Goal: Task Accomplishment & Management: Use online tool/utility

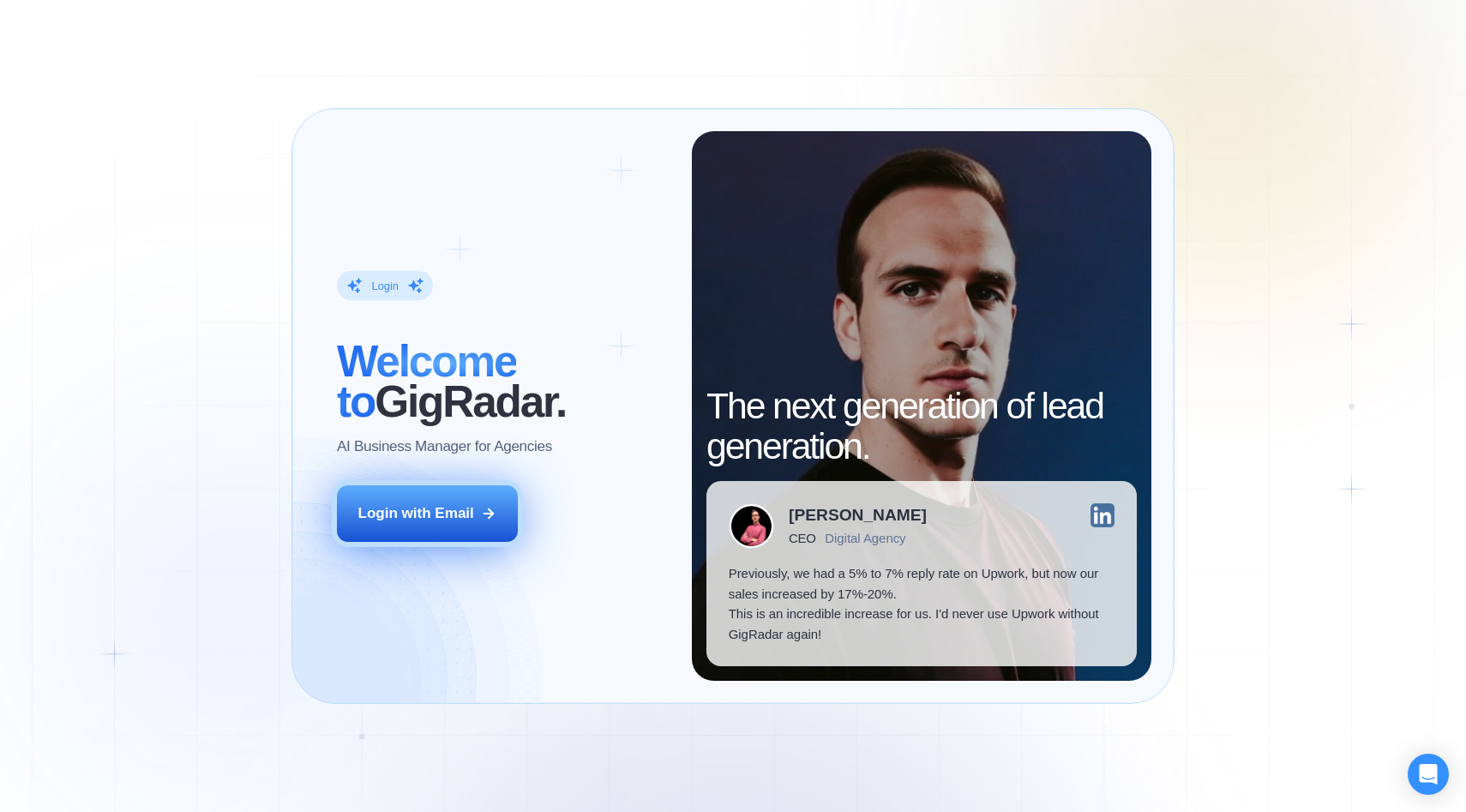
click at [446, 521] on div "Login with Email" at bounding box center [416, 514] width 116 height 21
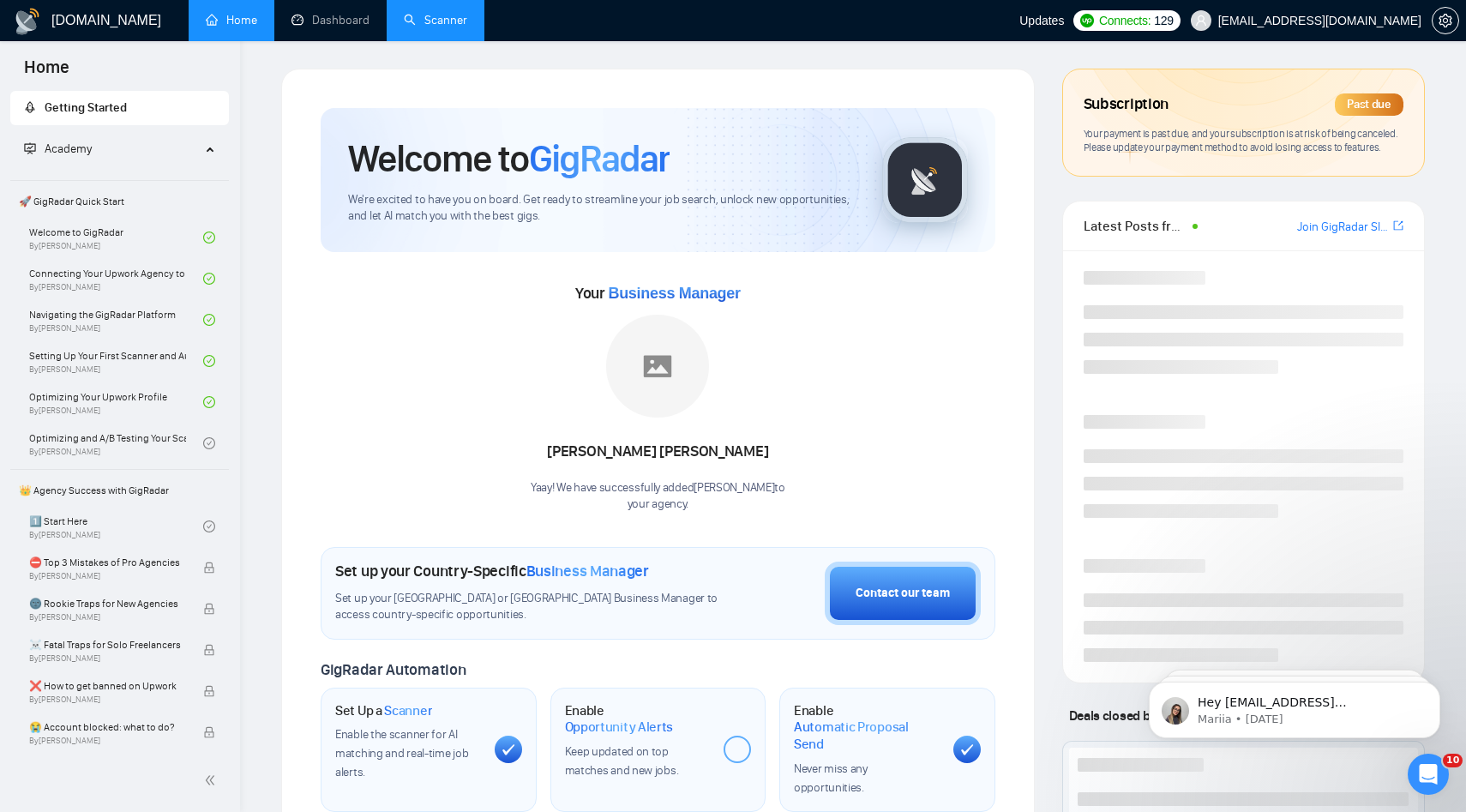
click at [444, 27] on link "Scanner" at bounding box center [436, 20] width 64 height 15
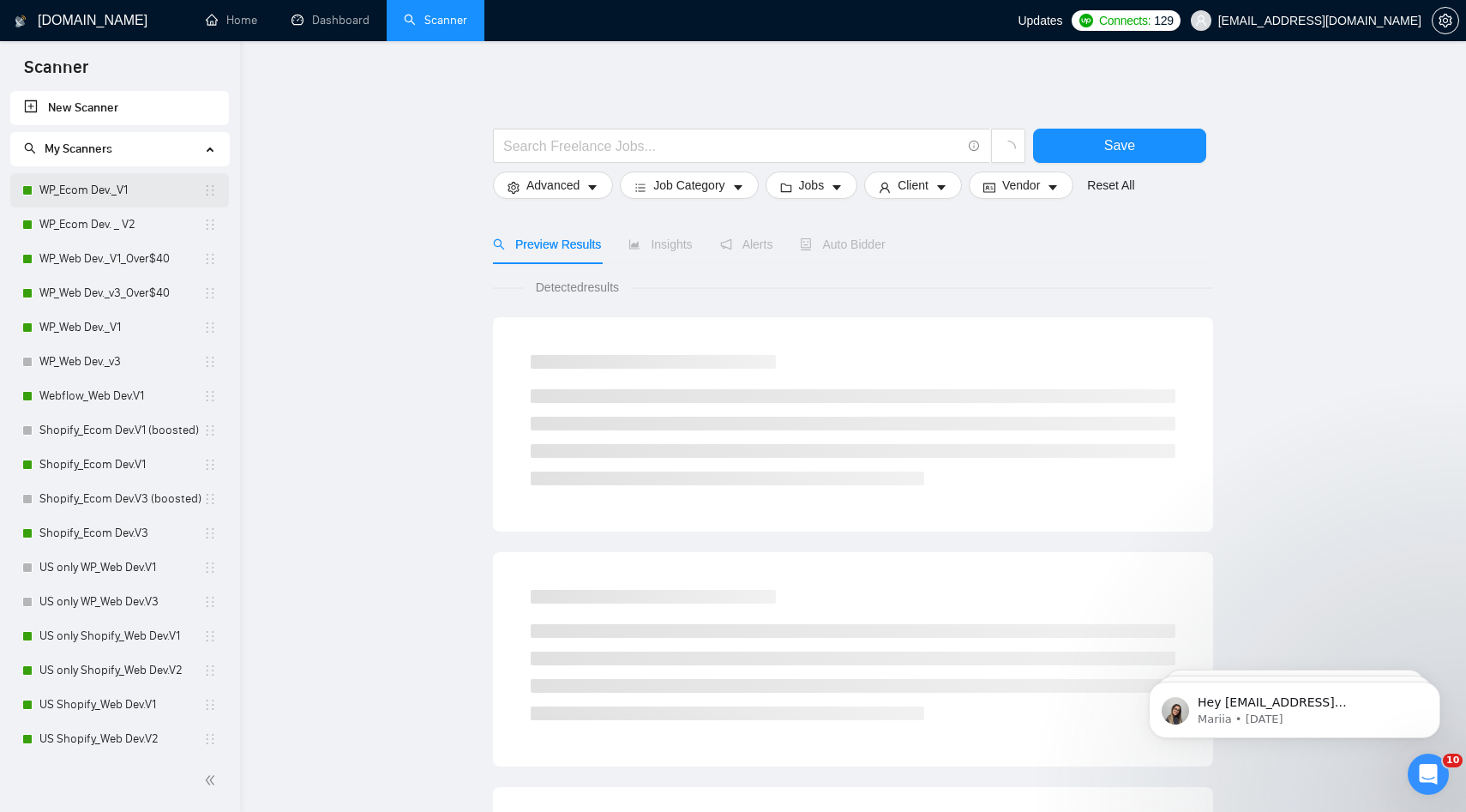
click at [104, 199] on link "WP_Ecom Dev._V1" at bounding box center [121, 189] width 164 height 34
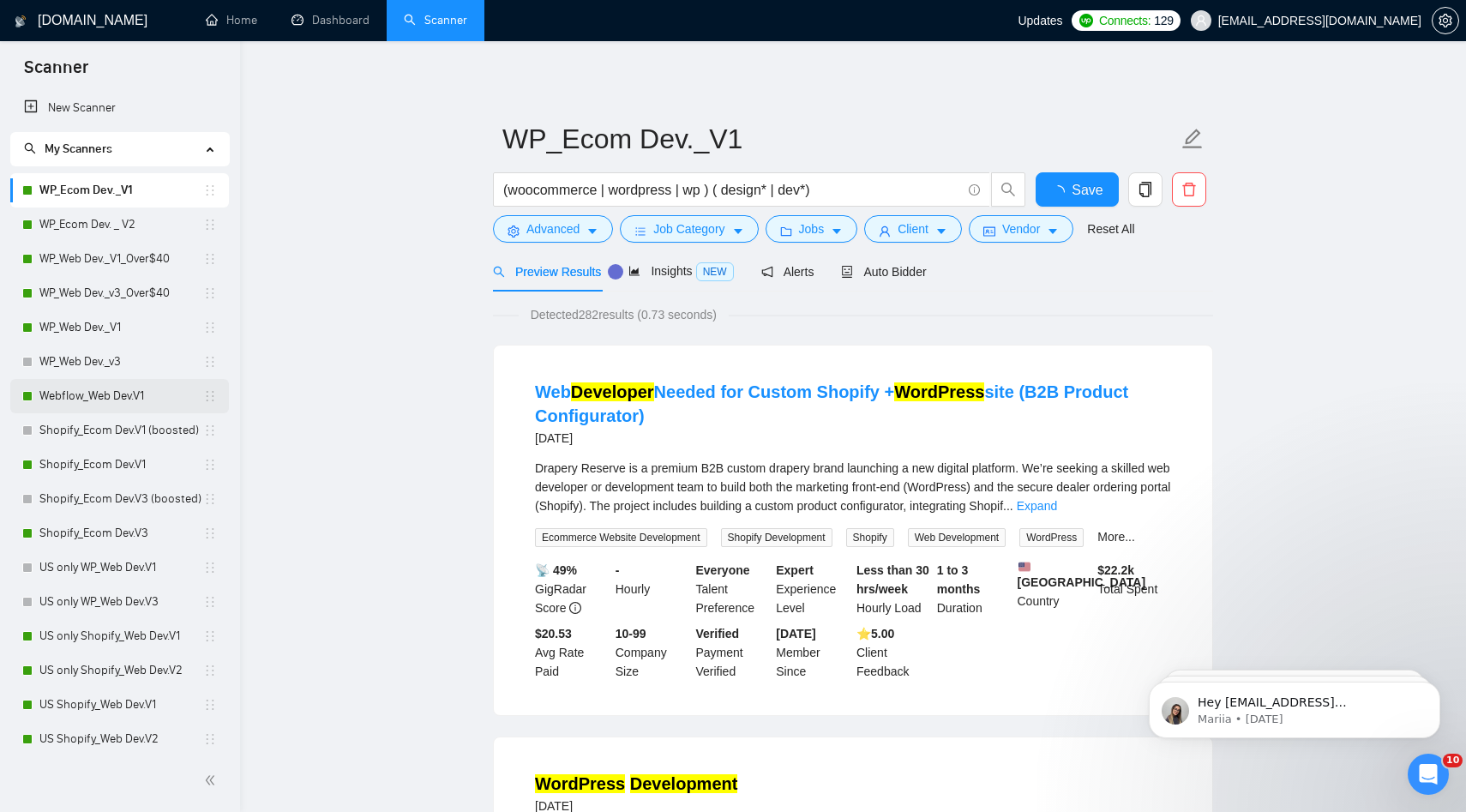
click at [131, 394] on link "Webflow_Web Dev.V1" at bounding box center [121, 396] width 164 height 34
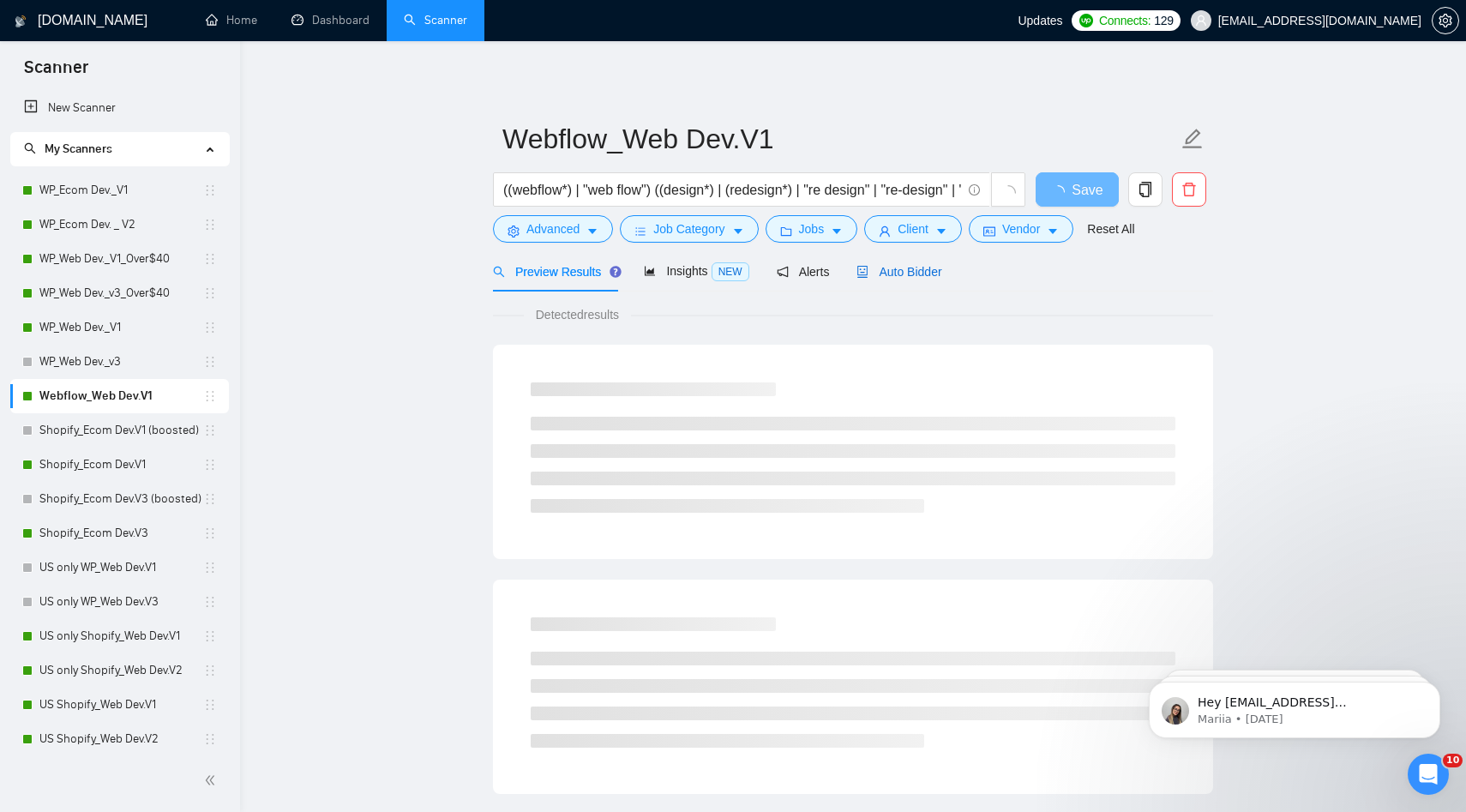
click at [887, 272] on span "Auto Bidder" at bounding box center [898, 272] width 85 height 14
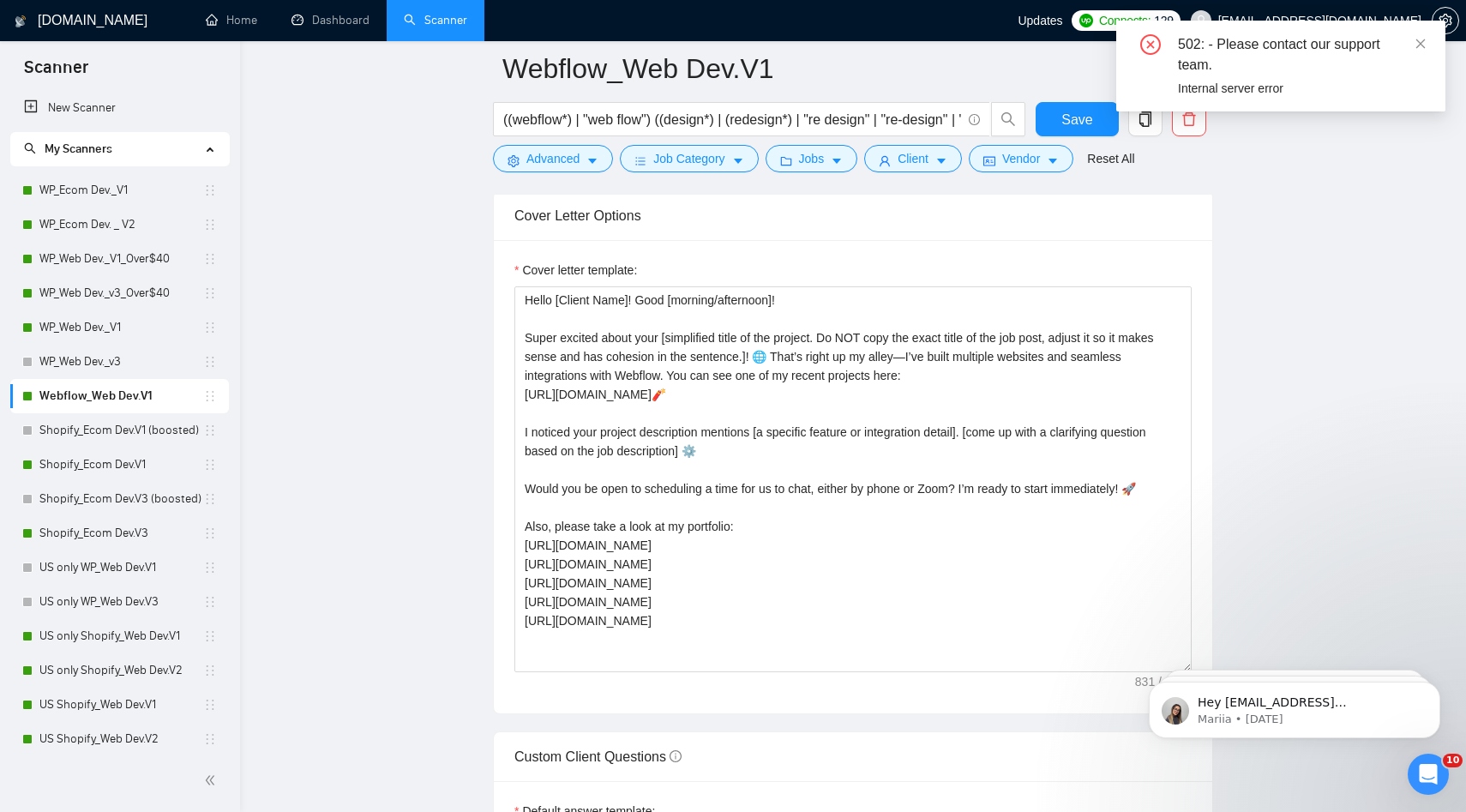
scroll to position [2079, 0]
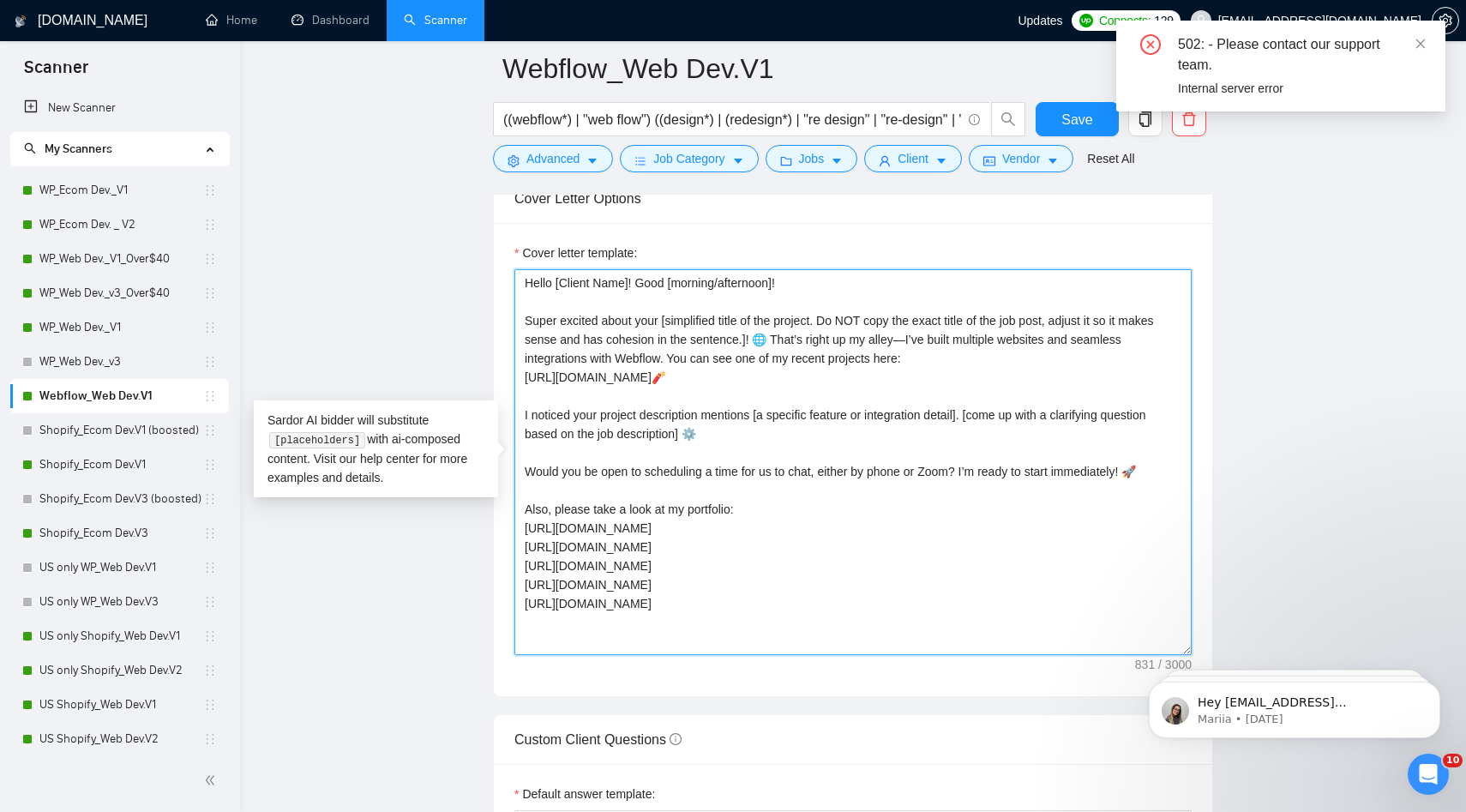
drag, startPoint x: 659, startPoint y: 602, endPoint x: 492, endPoint y: 532, distance: 181.1
click at [492, 532] on main "Webflow_Web Dev.V1 ((webflow*) | "web flow") ((design*) | (redesign*) | "re des…" at bounding box center [853, 354] width 1172 height 4728
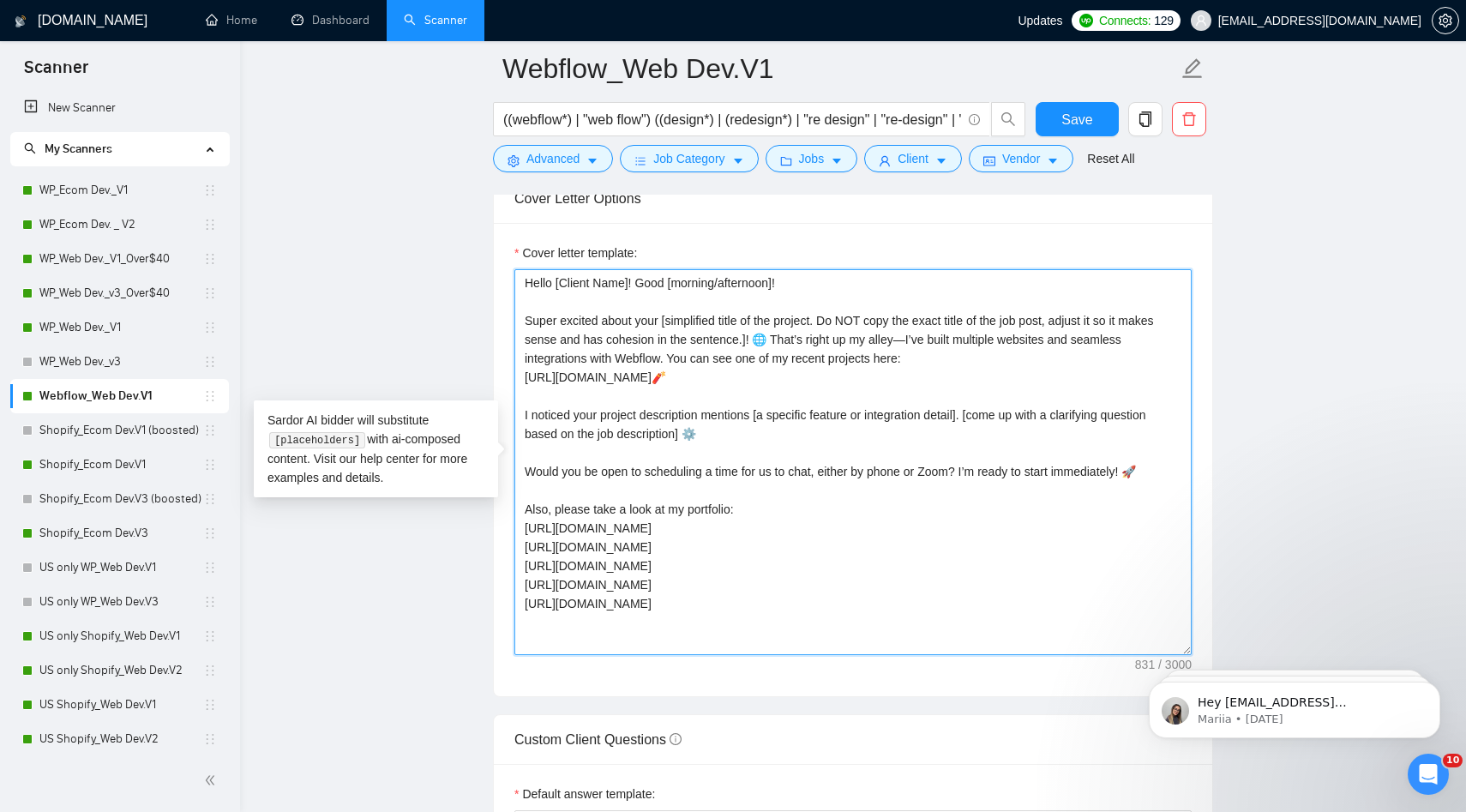
click at [652, 537] on textarea "Hello [Client Name]! Good [morning/afternoon]! Super excited about your [simpli…" at bounding box center [853, 462] width 678 height 386
click at [643, 597] on textarea "Hello [Client Name]! Good [morning/afternoon]! Super excited about your [simpli…" at bounding box center [853, 462] width 678 height 386
click at [626, 546] on textarea "Hello [Client Name]! Good [morning/afternoon]! Super excited about your [simpli…" at bounding box center [853, 462] width 678 height 386
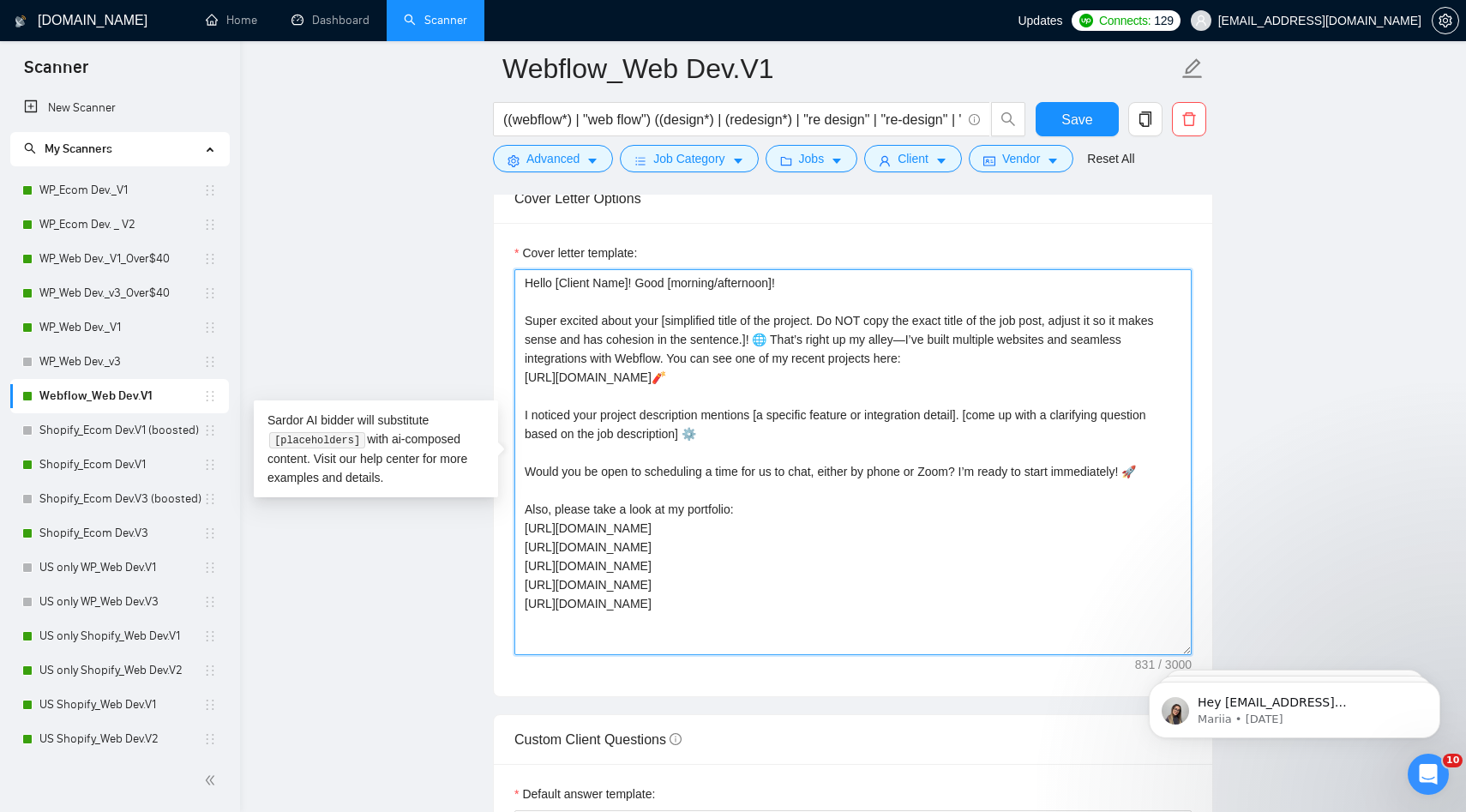
click at [626, 546] on textarea "Hello [Client Name]! Good [morning/afternoon]! Super excited about your [simpli…" at bounding box center [853, 462] width 678 height 386
click at [671, 588] on textarea "Hello [Client Name]! Good [morning/afternoon]! Super excited about your [simpli…" at bounding box center [853, 462] width 678 height 386
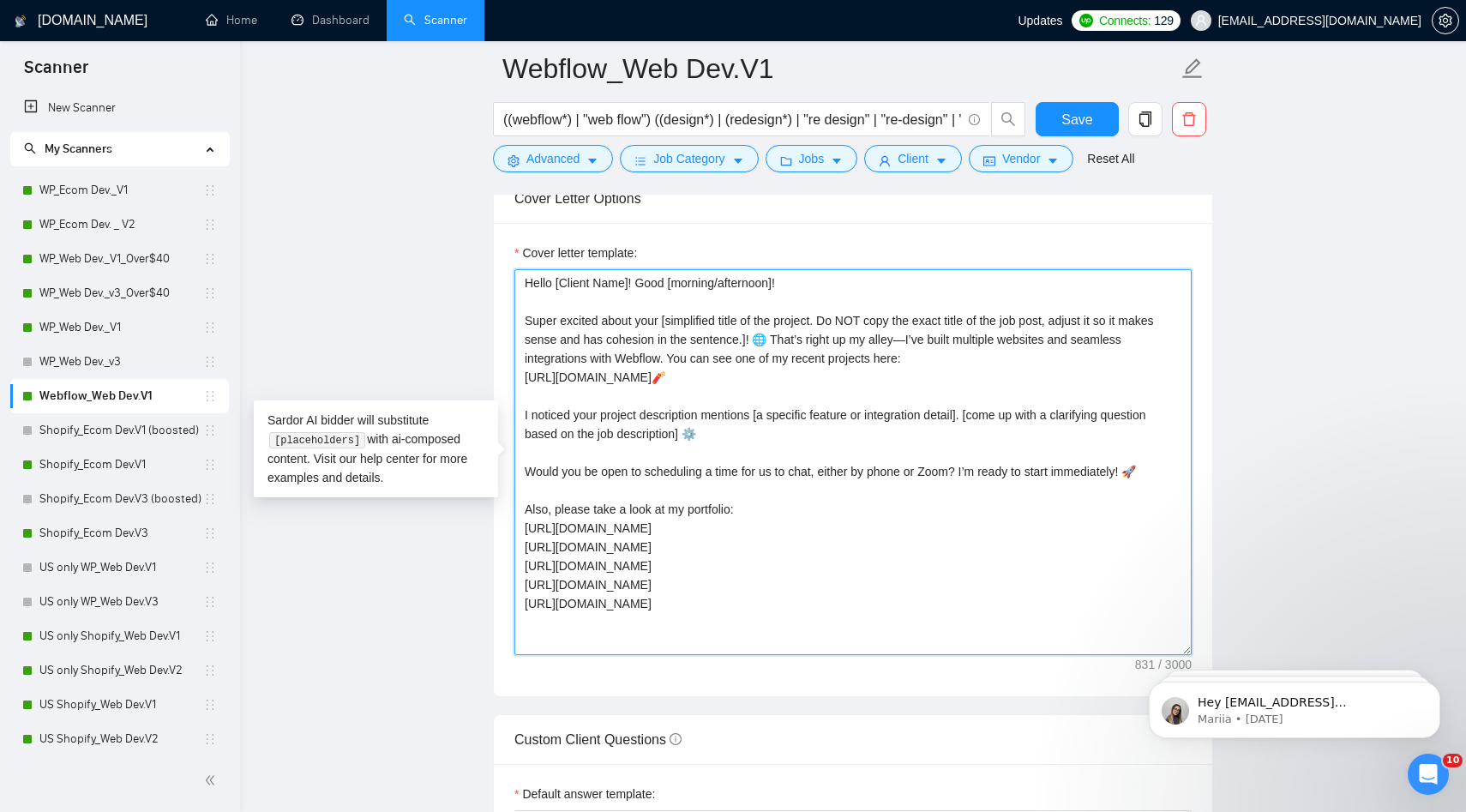
drag, startPoint x: 675, startPoint y: 607, endPoint x: 447, endPoint y: 532, distance: 240.0
click at [451, 533] on main "Webflow_Web Dev.V1 ((webflow*) | "web flow") ((design*) | (redesign*) | "re des…" at bounding box center [853, 354] width 1172 height 4728
